Goal: Download file/media

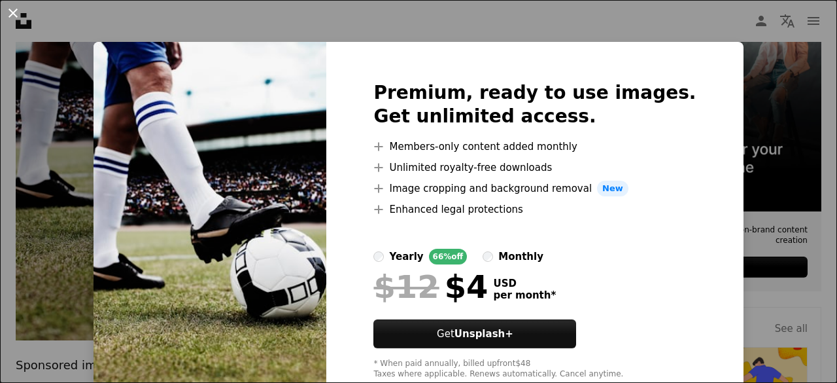
click at [13, 7] on button "An X shape" at bounding box center [13, 13] width 16 height 16
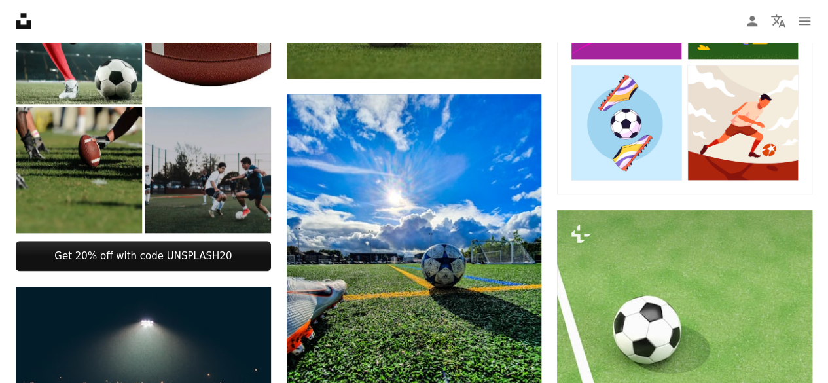
scroll to position [658, 0]
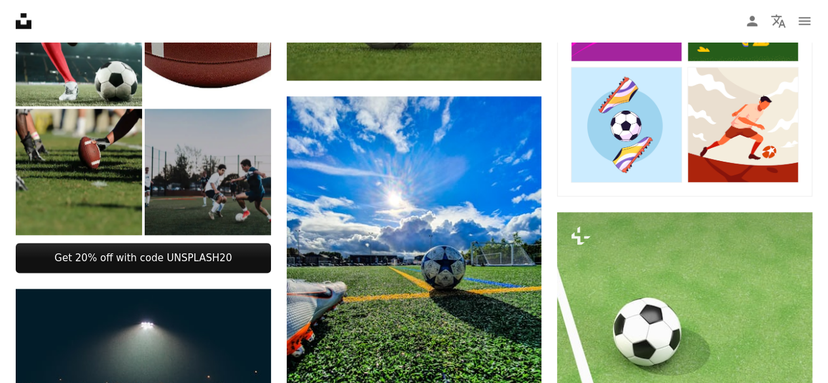
click at [228, 188] on img at bounding box center [208, 172] width 126 height 126
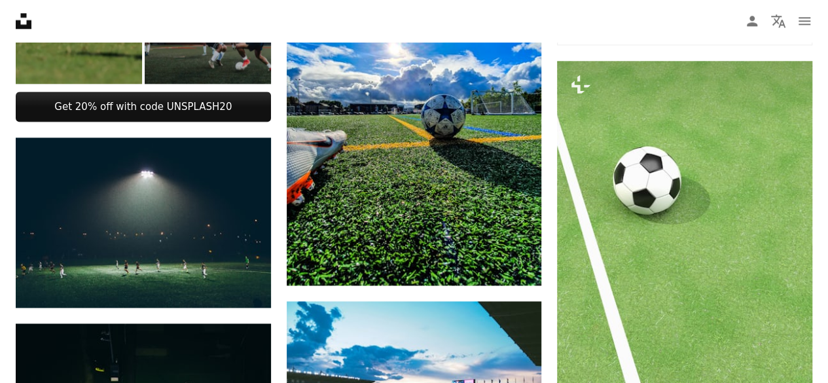
scroll to position [811, 0]
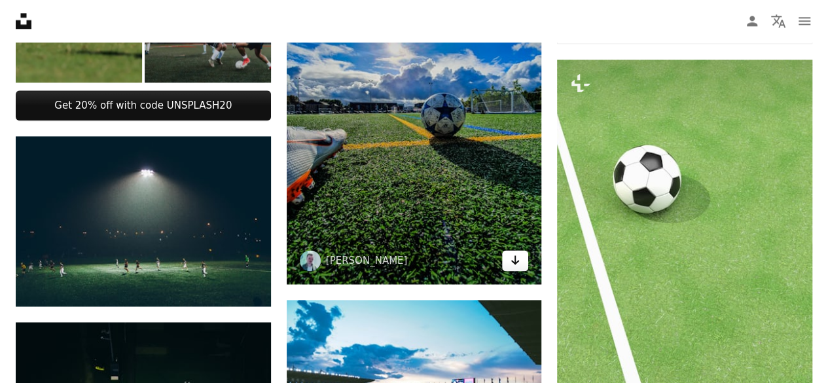
click at [514, 256] on icon "Download" at bounding box center [515, 259] width 9 height 9
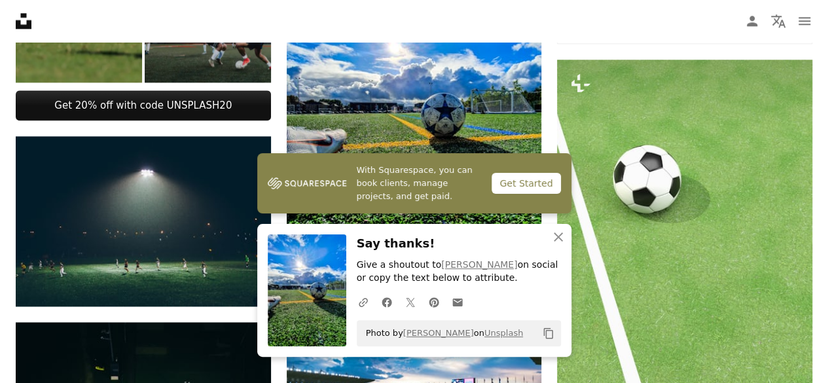
click at [568, 27] on nav "Unsplash logo Unsplash Home A photo Pen Tool A compass A stack of folders Downl…" at bounding box center [414, 21] width 828 height 42
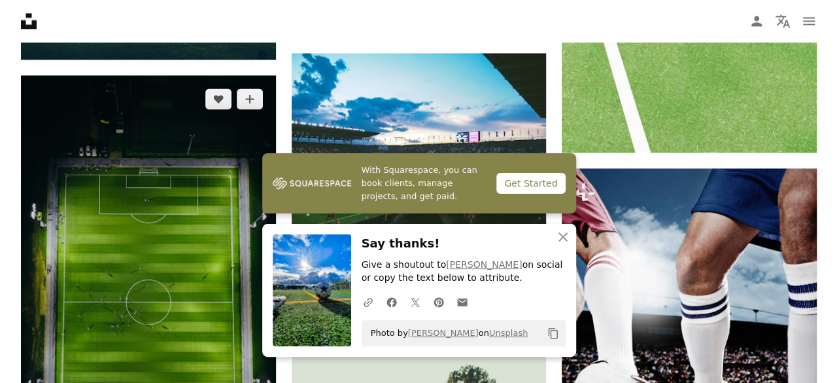
scroll to position [1070, 0]
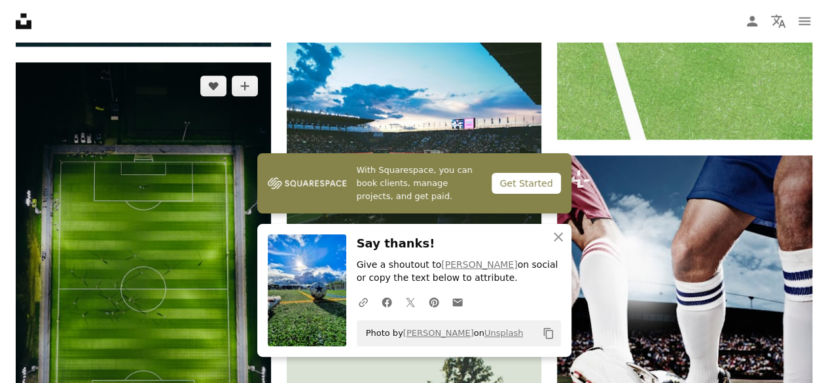
click at [154, 281] on img at bounding box center [143, 288] width 255 height 453
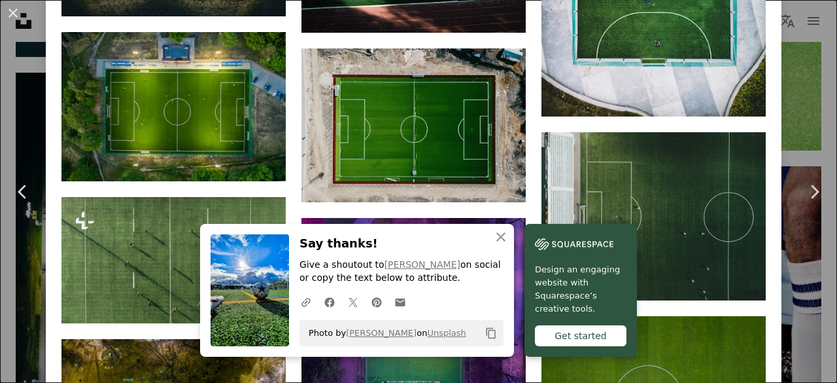
scroll to position [1344, 0]
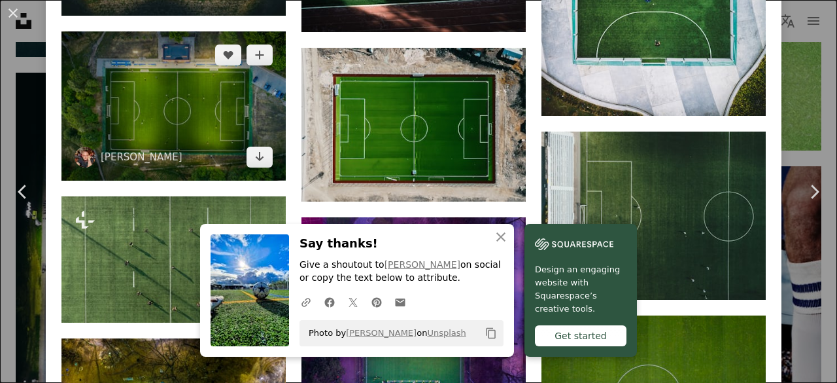
click at [234, 110] on img at bounding box center [173, 105] width 224 height 149
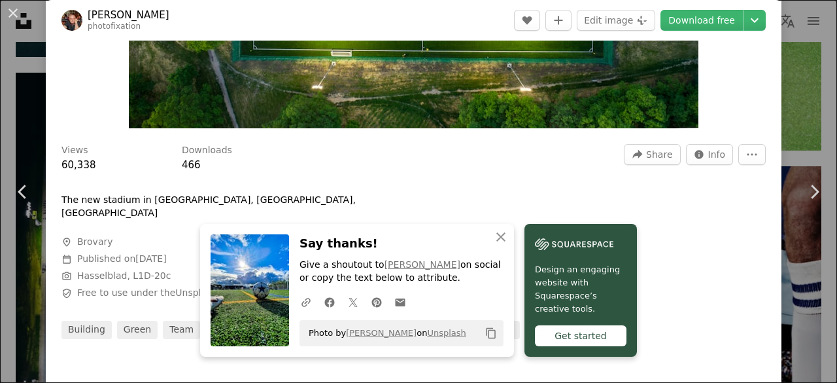
scroll to position [313, 0]
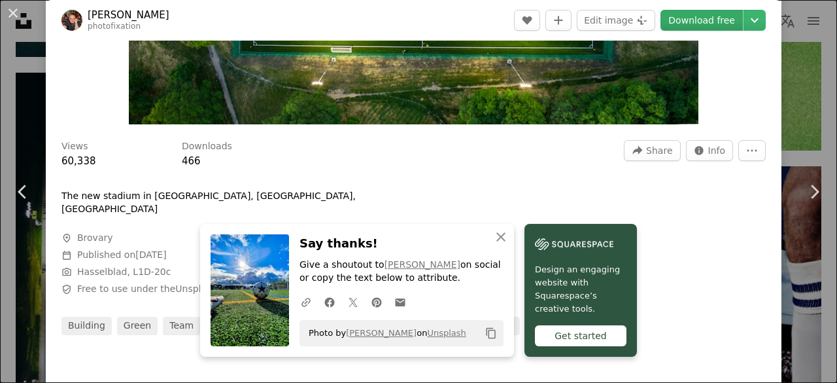
click at [710, 19] on link "Download free" at bounding box center [702, 20] width 82 height 21
